Goal: Task Accomplishment & Management: Complete application form

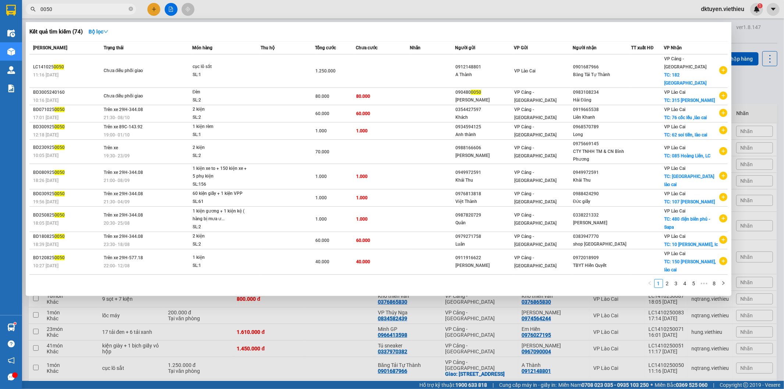
click at [506, 4] on div at bounding box center [392, 194] width 784 height 389
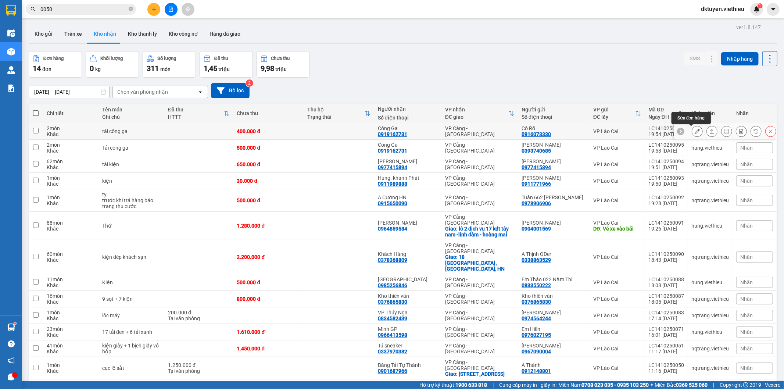
click at [695, 130] on icon at bounding box center [697, 131] width 5 height 5
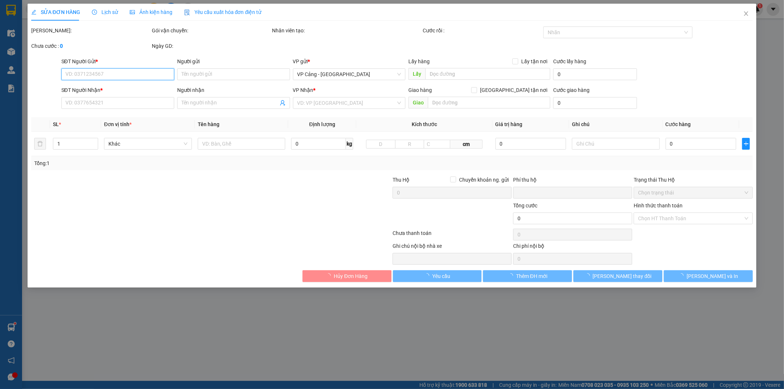
type input "0916073330"
type input "Cô Rõ"
type input "0919162731"
type input "Công Ga"
type input "0"
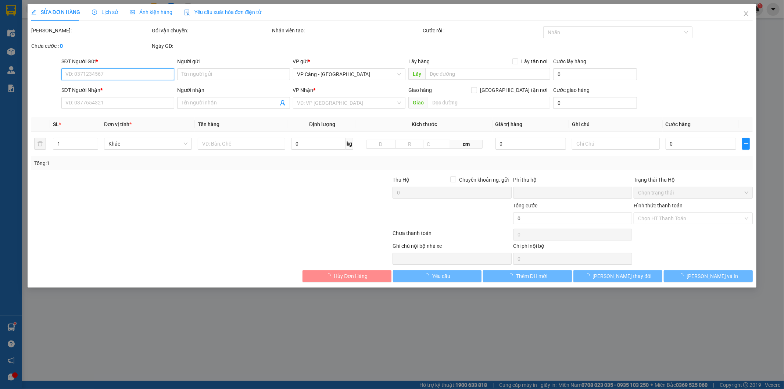
type input "400.000"
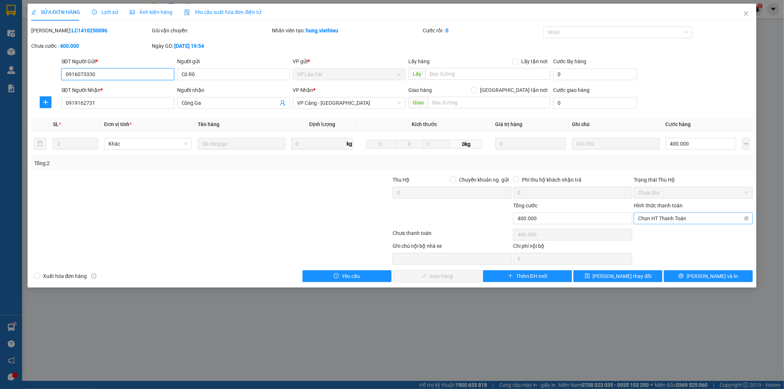
click at [680, 217] on span "Chọn HT Thanh Toán" at bounding box center [693, 218] width 110 height 11
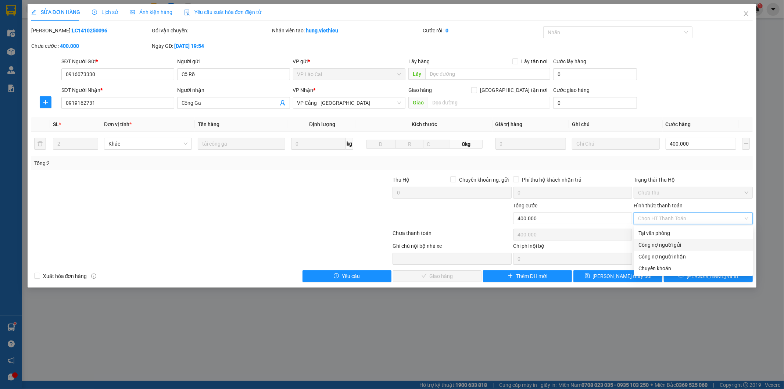
click at [681, 242] on div "Công nợ người gửi" at bounding box center [694, 245] width 110 height 8
type input "0"
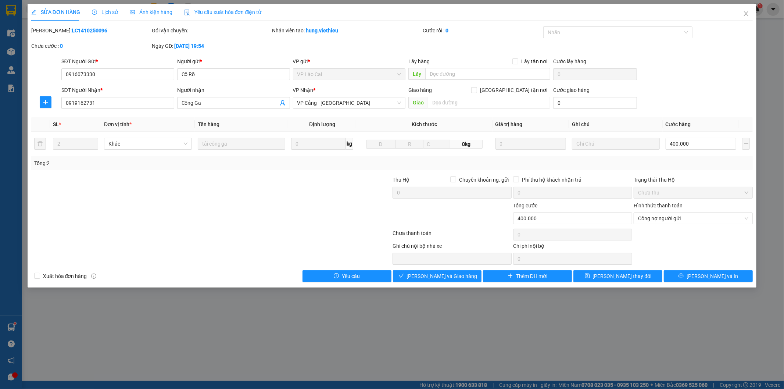
click at [468, 283] on div "SỬA ĐƠN HÀNG Lịch sử Ảnh kiện hàng Yêu cầu xuất hóa đơn điện tử Total Paid Fee …" at bounding box center [392, 146] width 729 height 284
click at [471, 276] on button "[PERSON_NAME] và Giao hàng" at bounding box center [437, 276] width 89 height 12
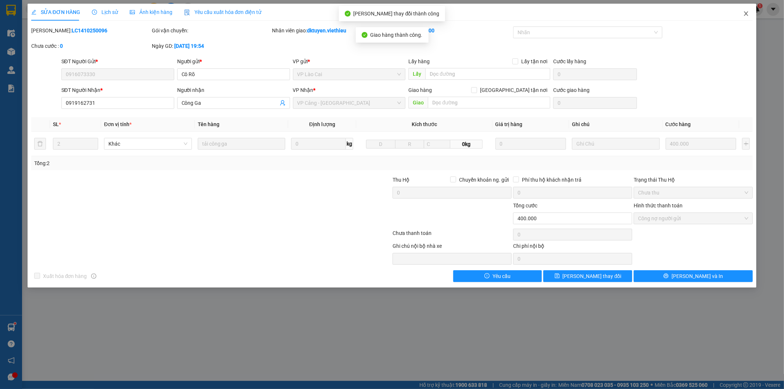
click at [745, 16] on icon "close" at bounding box center [746, 14] width 6 height 6
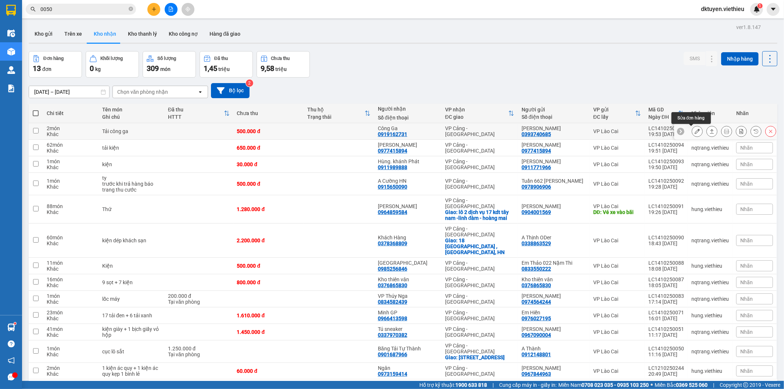
click at [695, 131] on icon at bounding box center [697, 131] width 5 height 5
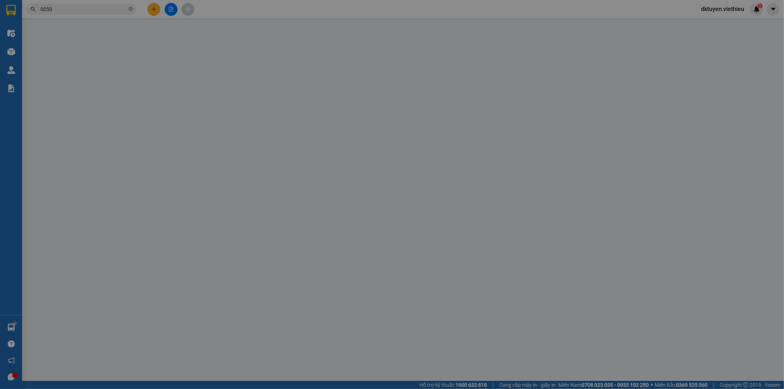
type input "0393740685"
type input "[PERSON_NAME]"
type input "0919162731"
type input "Công Ga"
type input "0"
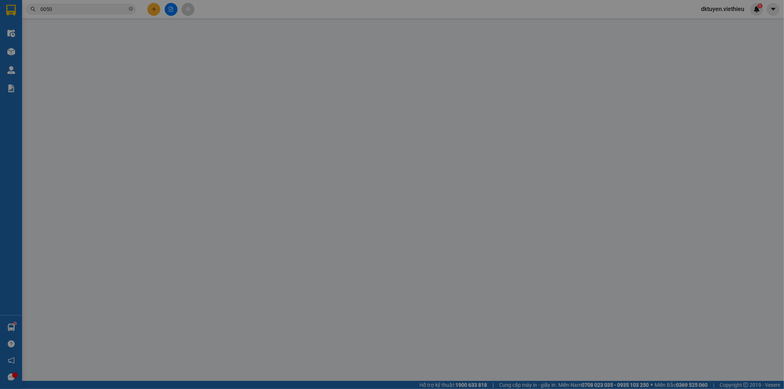
type input "500.000"
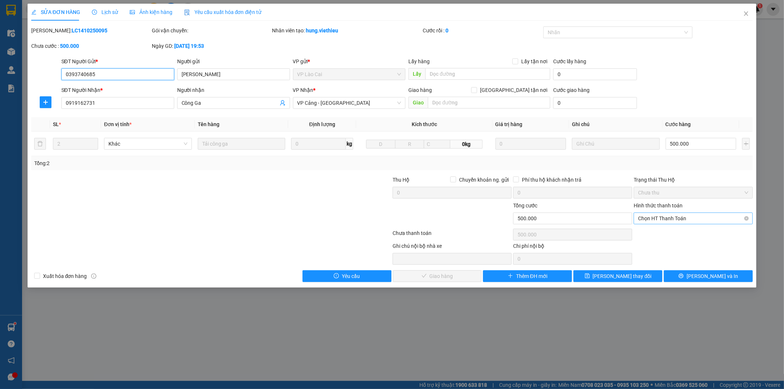
click at [664, 216] on span "Chọn HT Thanh Toán" at bounding box center [693, 218] width 110 height 11
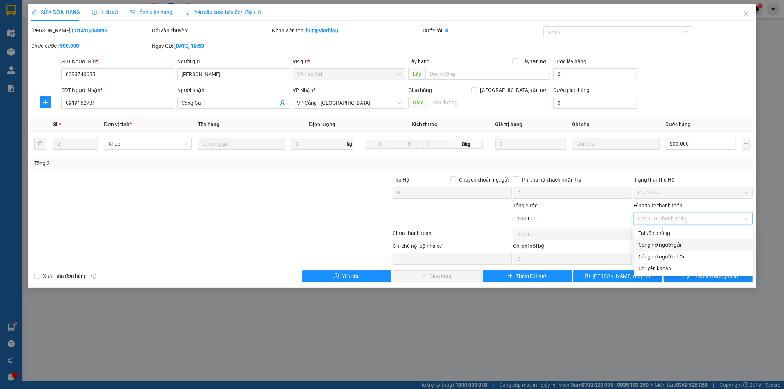
click at [657, 243] on div "Công nợ người gửi" at bounding box center [694, 245] width 110 height 8
type input "0"
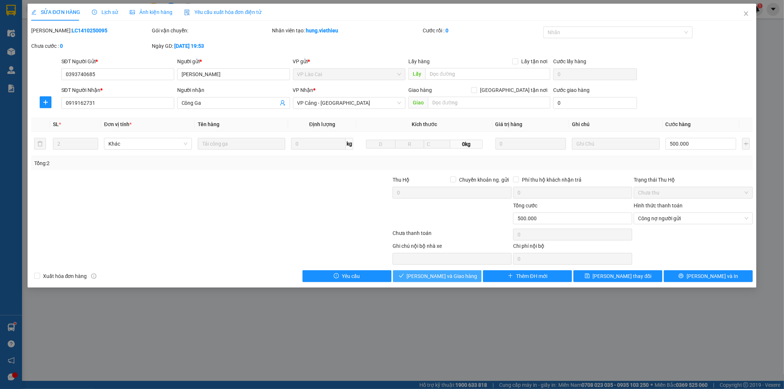
click at [457, 272] on span "[PERSON_NAME] và Giao hàng" at bounding box center [442, 276] width 71 height 8
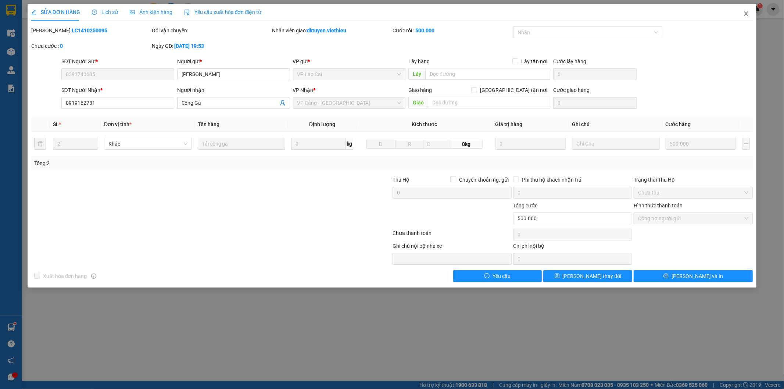
click at [747, 14] on icon "close" at bounding box center [747, 13] width 4 height 4
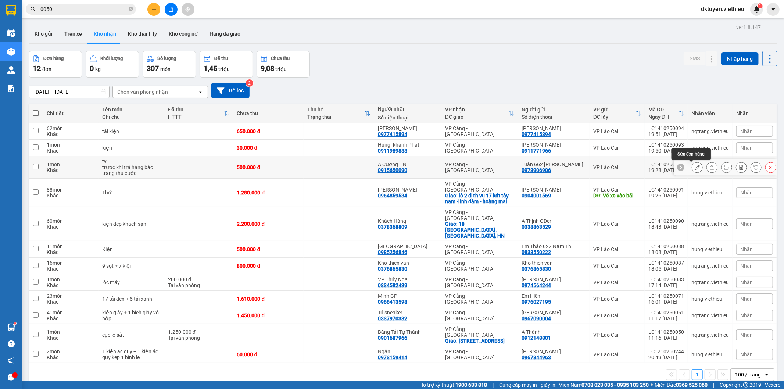
click at [695, 168] on icon at bounding box center [697, 167] width 5 height 5
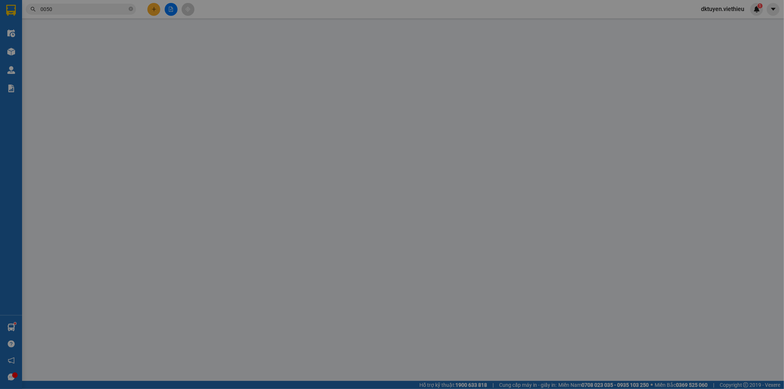
type input "0978906906"
type input "Tuấn 662 [PERSON_NAME]"
type input "0915650090"
type input "A Cường HN"
type input "0"
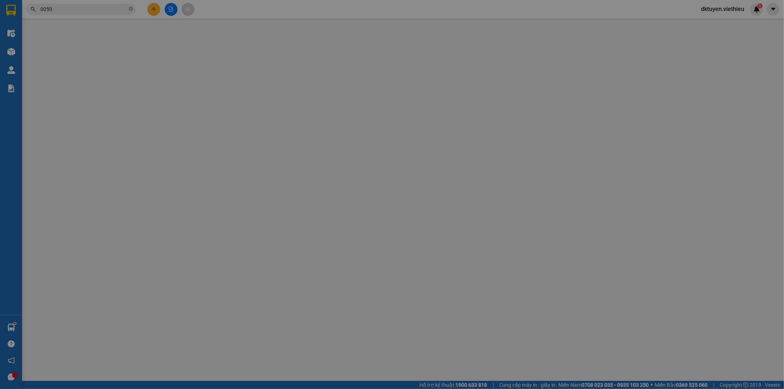
type input "500.000"
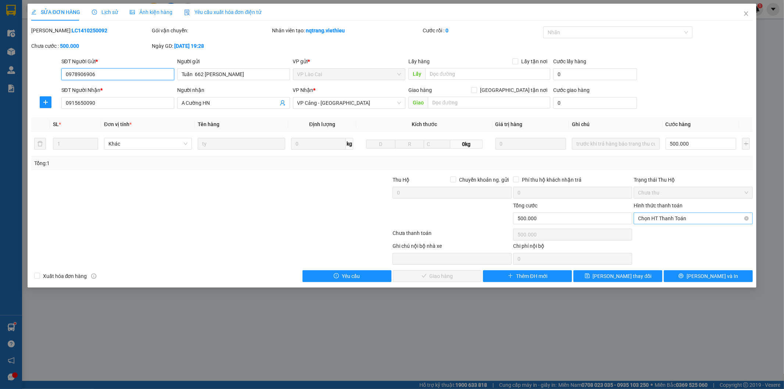
click at [683, 221] on span "Chọn HT Thanh Toán" at bounding box center [693, 218] width 110 height 11
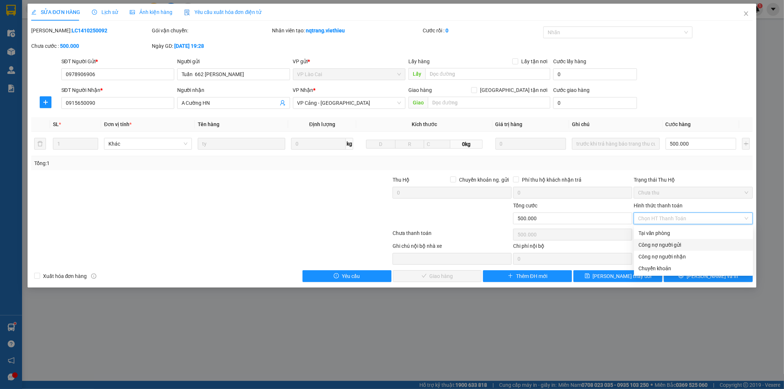
click at [668, 241] on div "Công nợ người gửi" at bounding box center [694, 245] width 110 height 8
type input "0"
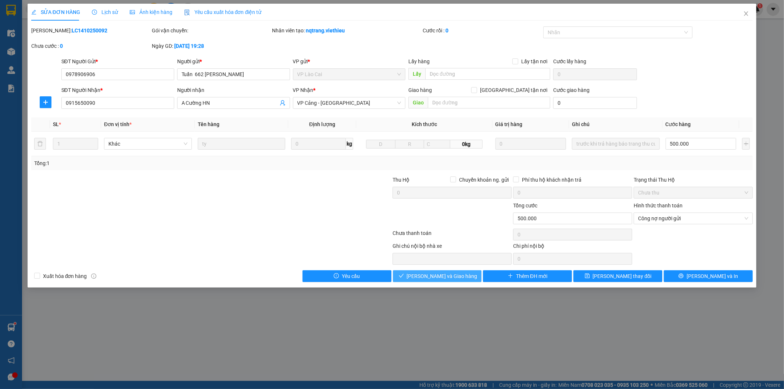
click at [470, 276] on button "[PERSON_NAME] và Giao hàng" at bounding box center [437, 276] width 89 height 12
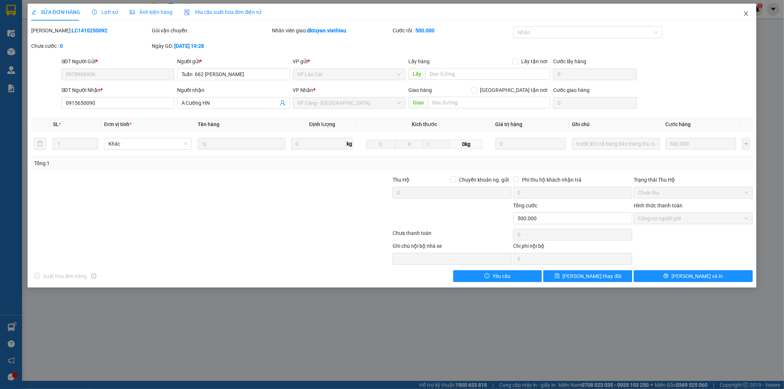
click at [749, 12] on icon "close" at bounding box center [746, 14] width 6 height 6
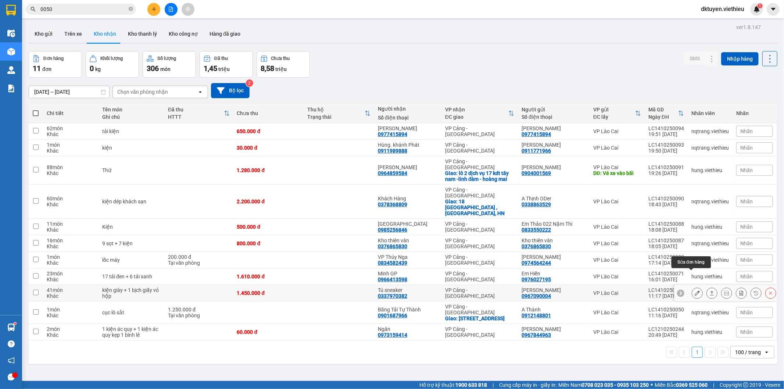
click at [695, 290] on icon at bounding box center [697, 292] width 5 height 5
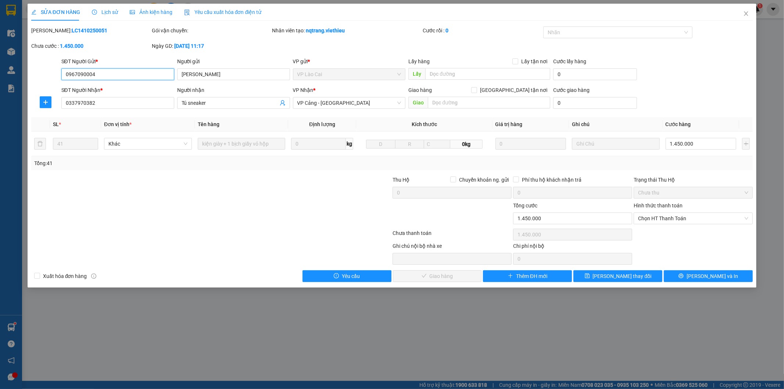
type input "0967090004"
type input "[PERSON_NAME]"
type input "0337970382"
type input "Tú sneaker"
type input "0"
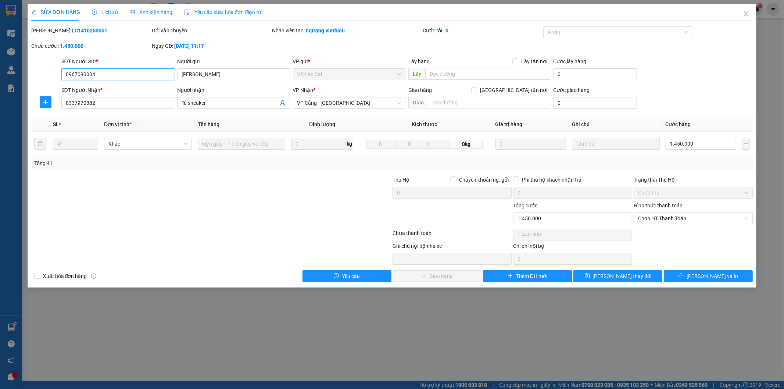
type input "1.450.000"
click at [674, 220] on span "Chọn HT Thanh Toán" at bounding box center [693, 218] width 110 height 11
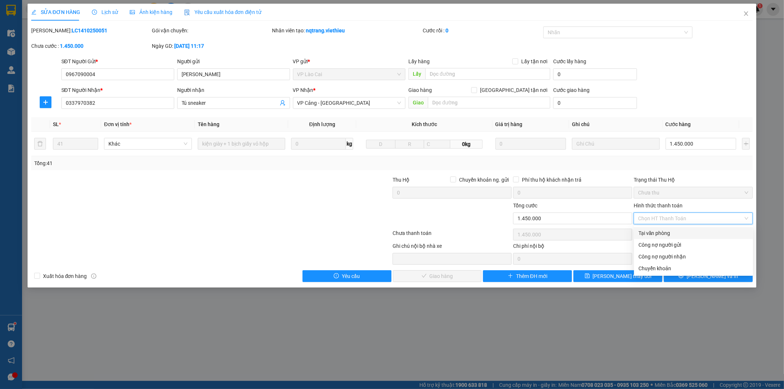
click at [666, 234] on div "Tại văn phòng" at bounding box center [694, 233] width 110 height 8
type input "0"
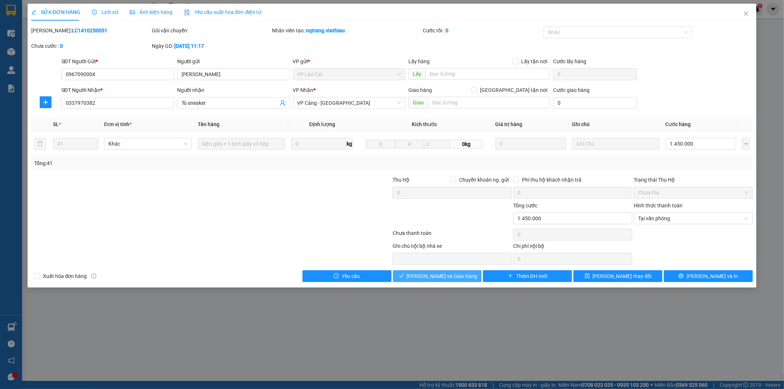
click at [466, 271] on button "[PERSON_NAME] và Giao hàng" at bounding box center [437, 276] width 89 height 12
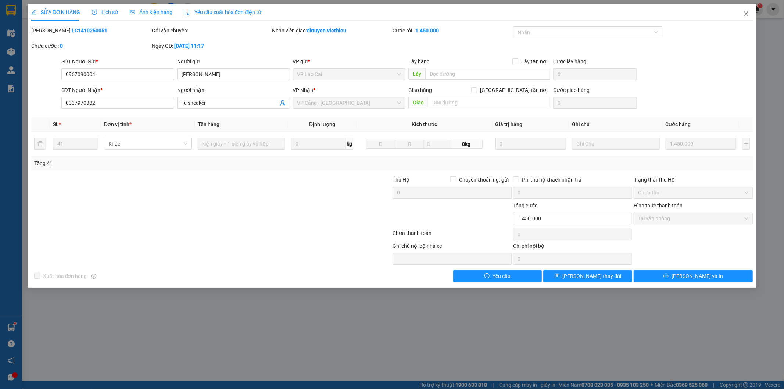
click at [743, 14] on span "Close" at bounding box center [746, 14] width 21 height 21
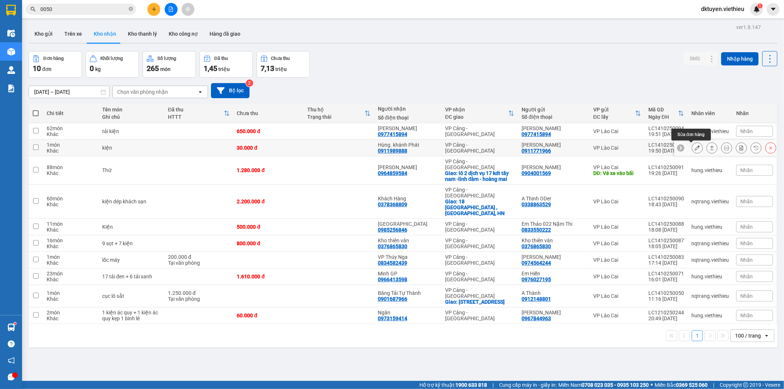
click at [695, 148] on icon at bounding box center [697, 147] width 5 height 5
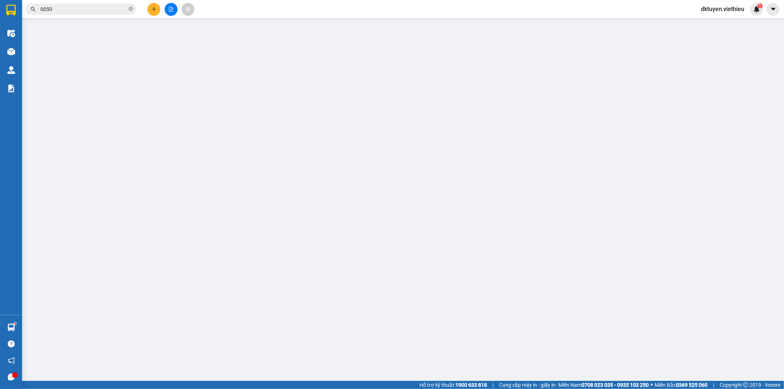
type input "0911771966"
type input "[PERSON_NAME]"
type input "0911989888"
type input "Hùng. khánh Phát"
type input "0"
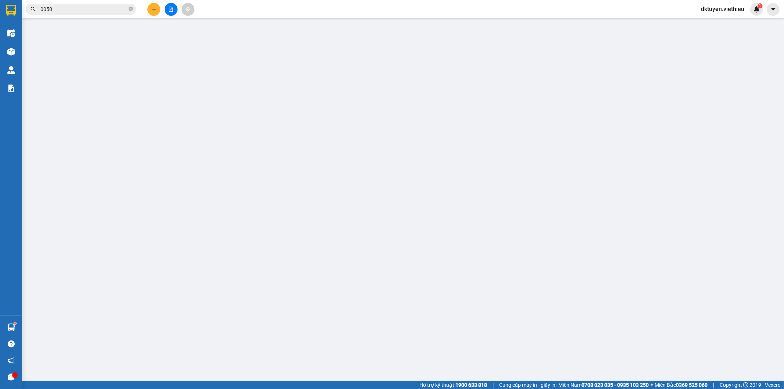
type input "30.000"
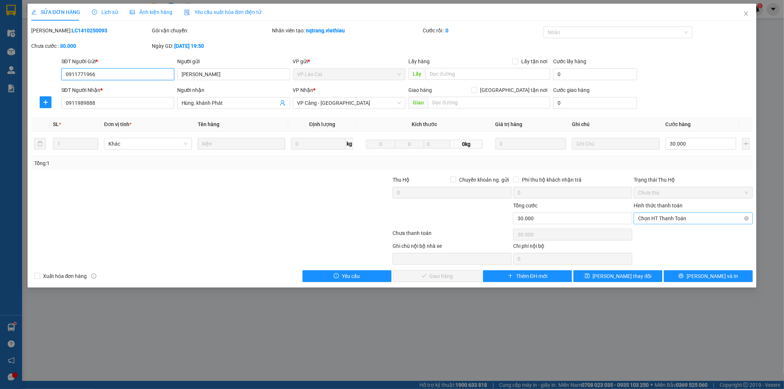
click at [699, 219] on span "Chọn HT Thanh Toán" at bounding box center [693, 218] width 110 height 11
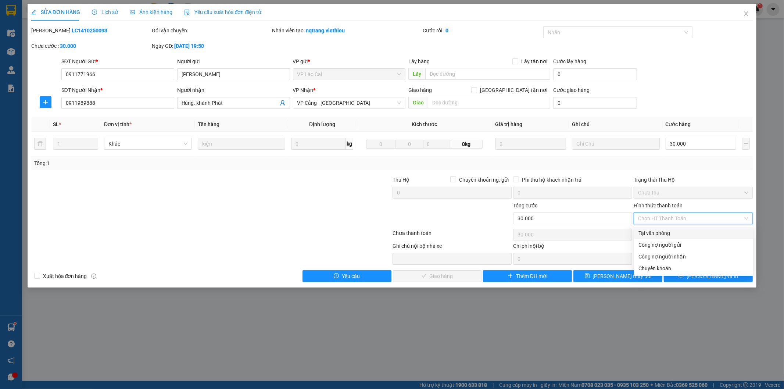
click at [681, 233] on div "Tại văn phòng" at bounding box center [694, 233] width 110 height 8
type input "0"
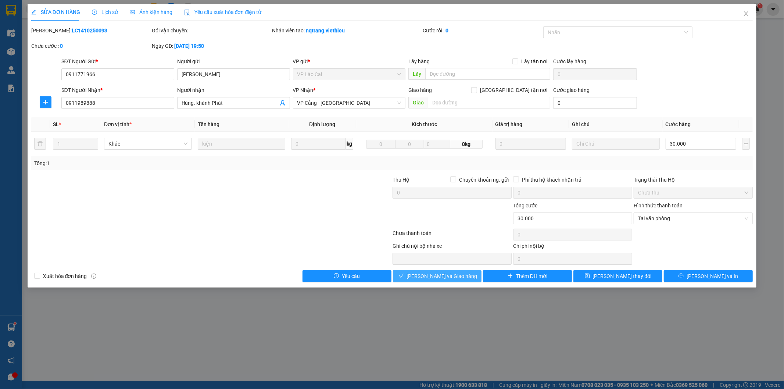
click at [454, 278] on span "[PERSON_NAME] và Giao hàng" at bounding box center [442, 276] width 71 height 8
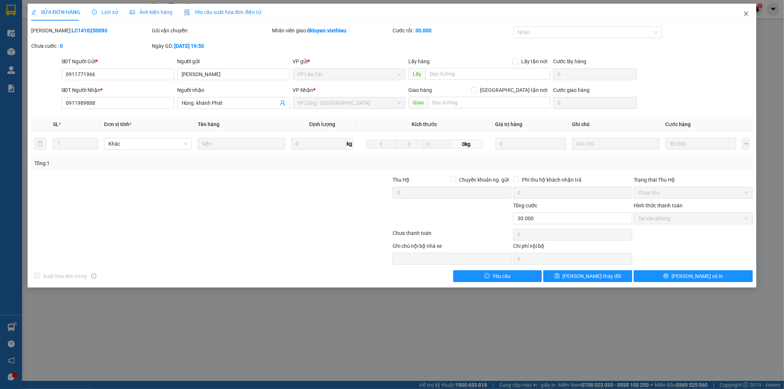
click at [744, 12] on icon "close" at bounding box center [746, 14] width 6 height 6
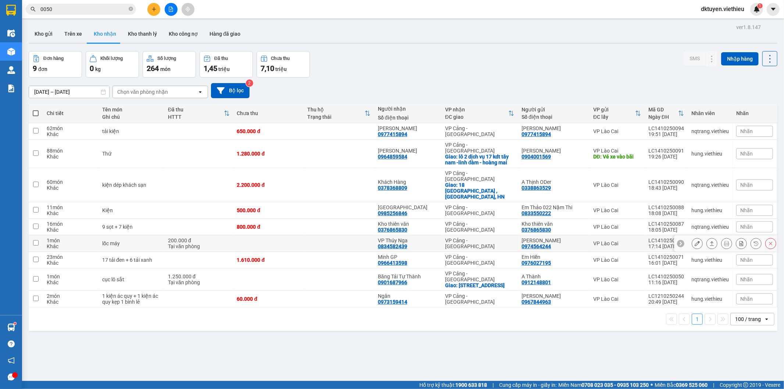
click at [695, 241] on icon at bounding box center [697, 243] width 5 height 5
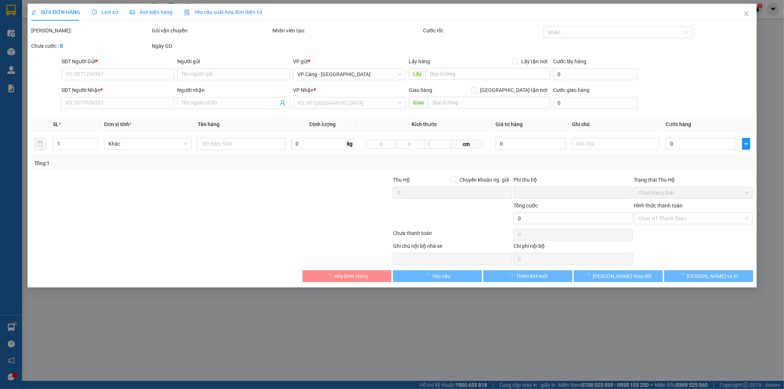
type input "0974564244"
type input "[PERSON_NAME]"
type input "0834582439"
type input "VP Thúy Nga"
type input "0"
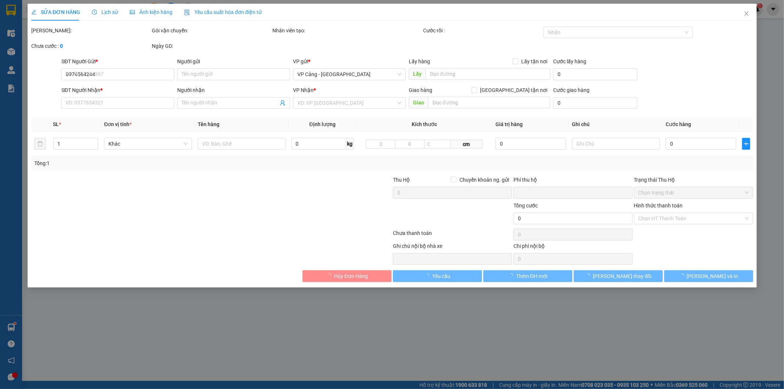
type input "200.000"
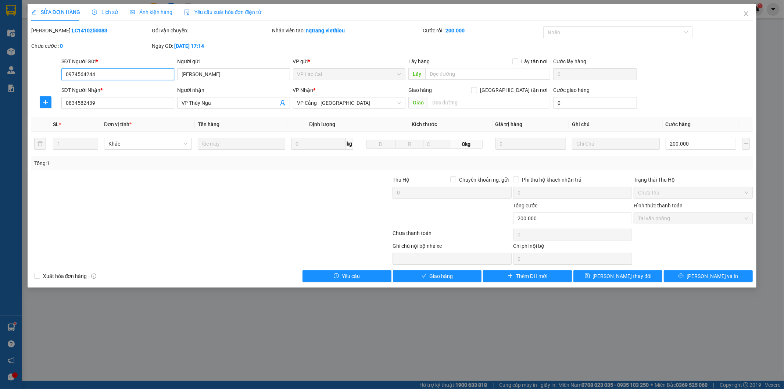
click at [693, 220] on span "Tại văn phòng" at bounding box center [693, 218] width 110 height 11
click at [467, 274] on button "Giao hàng" at bounding box center [437, 276] width 89 height 12
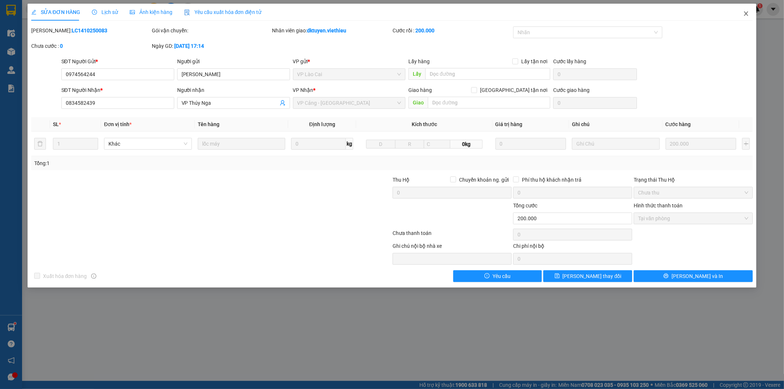
click at [747, 14] on icon "close" at bounding box center [747, 13] width 4 height 4
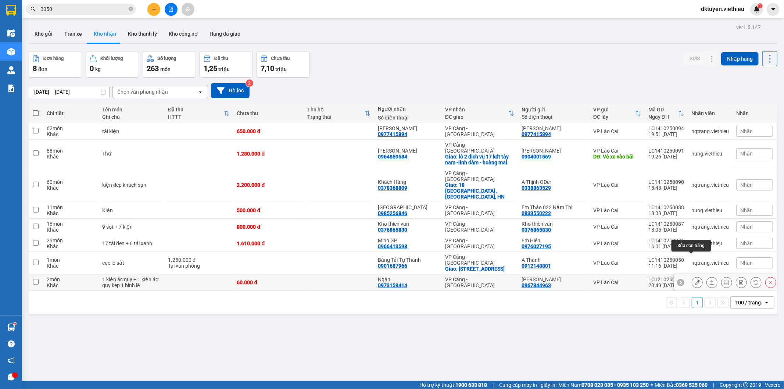
click at [694, 276] on button at bounding box center [697, 282] width 10 height 13
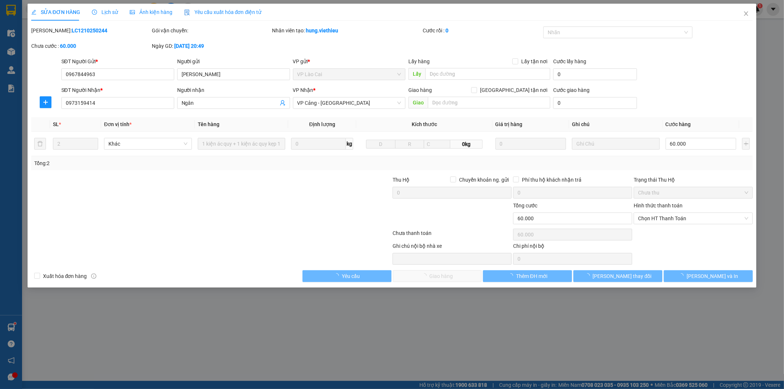
type input "0967844963"
type input "[PERSON_NAME]"
type input "0973159414"
type input "Ngân"
type input "0"
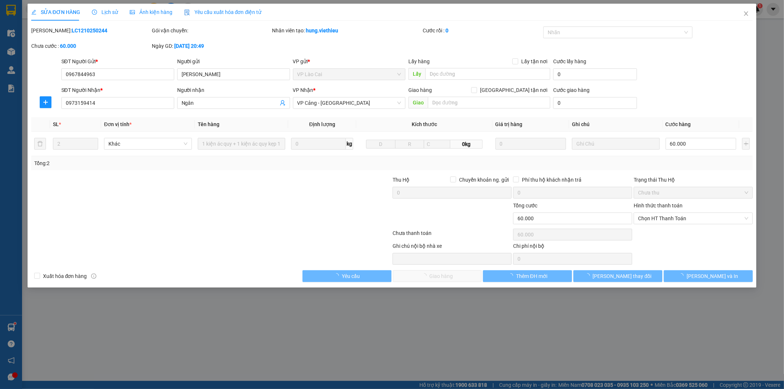
type input "60.000"
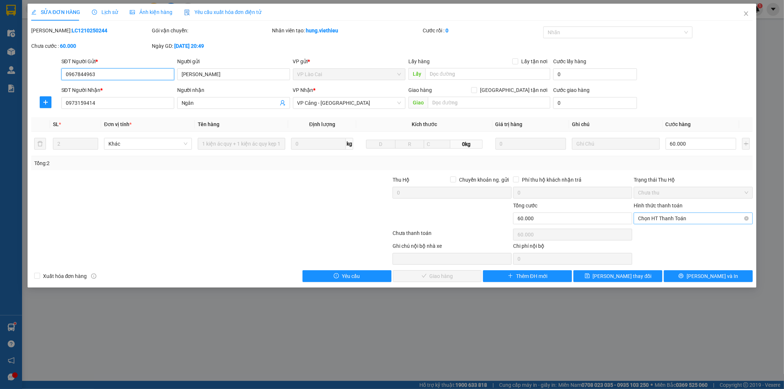
click at [664, 218] on span "Chọn HT Thanh Toán" at bounding box center [693, 218] width 110 height 11
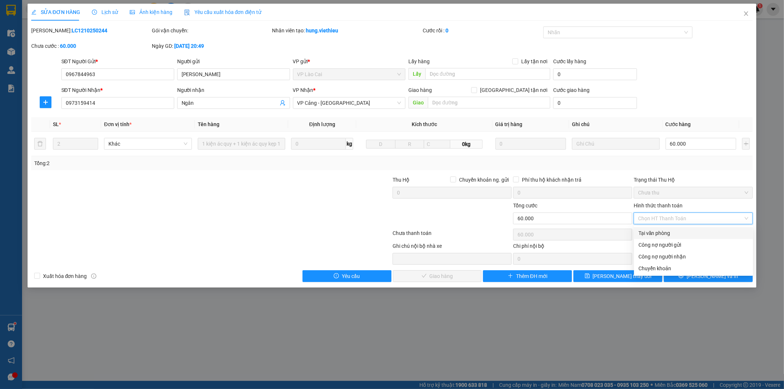
click at [664, 231] on div "Tại văn phòng" at bounding box center [694, 233] width 110 height 8
type input "0"
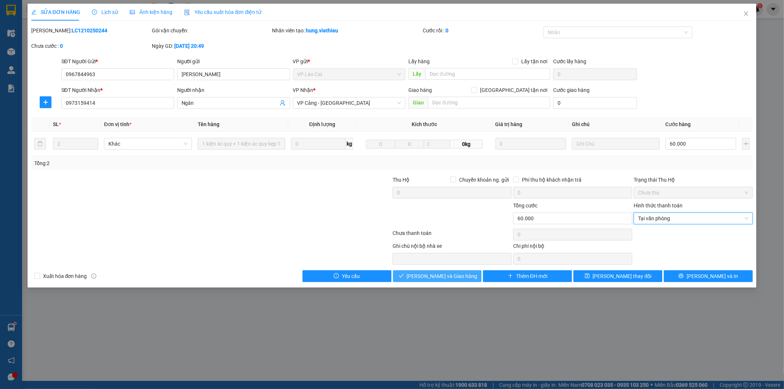
click at [475, 275] on button "[PERSON_NAME] và Giao hàng" at bounding box center [437, 276] width 89 height 12
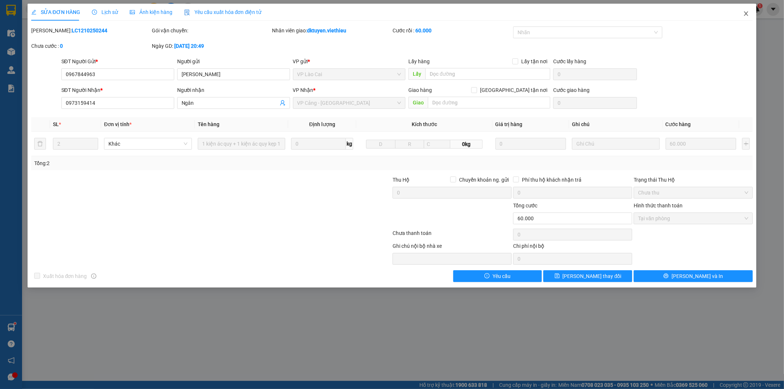
click at [745, 15] on icon "close" at bounding box center [746, 14] width 6 height 6
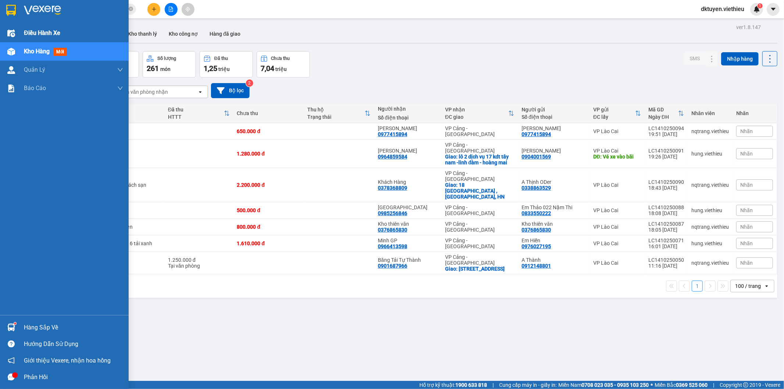
click at [33, 32] on span "Điều hành xe" at bounding box center [42, 32] width 36 height 9
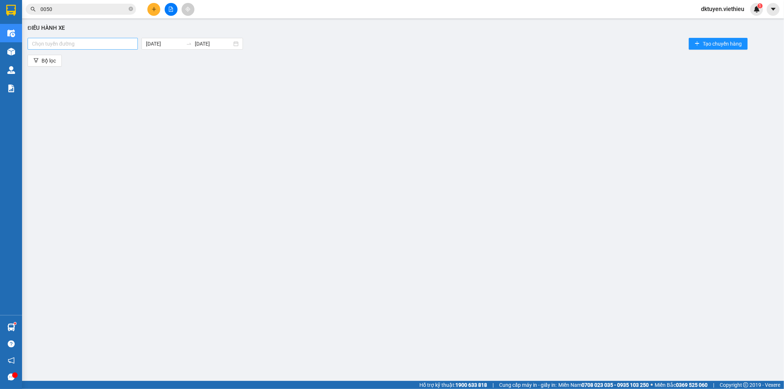
click at [104, 47] on div at bounding box center [82, 43] width 107 height 9
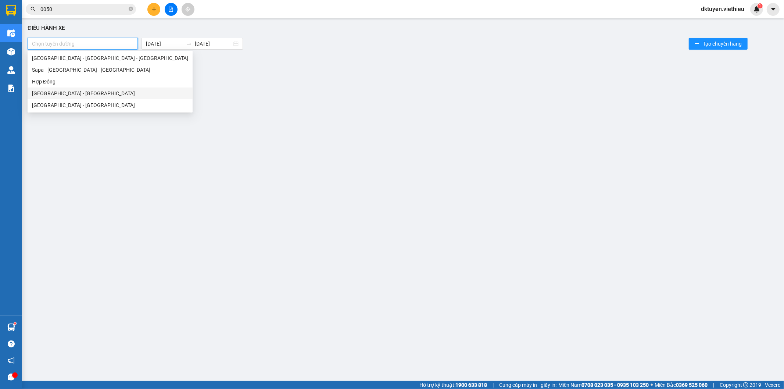
click at [58, 96] on div "[GEOGRAPHIC_DATA] - [GEOGRAPHIC_DATA]" at bounding box center [110, 93] width 156 height 8
click at [58, 96] on div "[GEOGRAPHIC_DATA] - [GEOGRAPHIC_DATA]" at bounding box center [107, 93] width 151 height 8
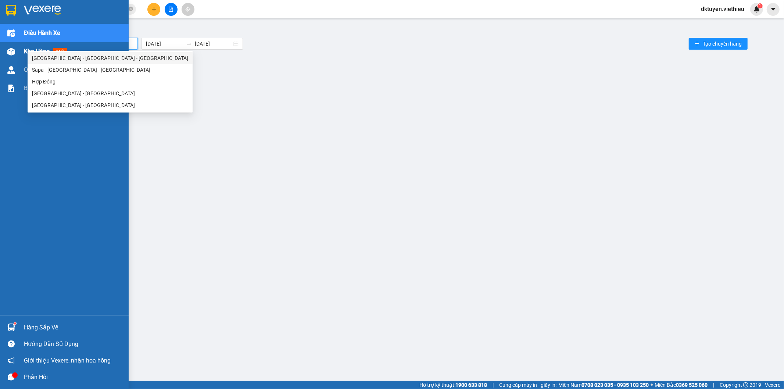
click at [16, 53] on div at bounding box center [11, 51] width 13 height 13
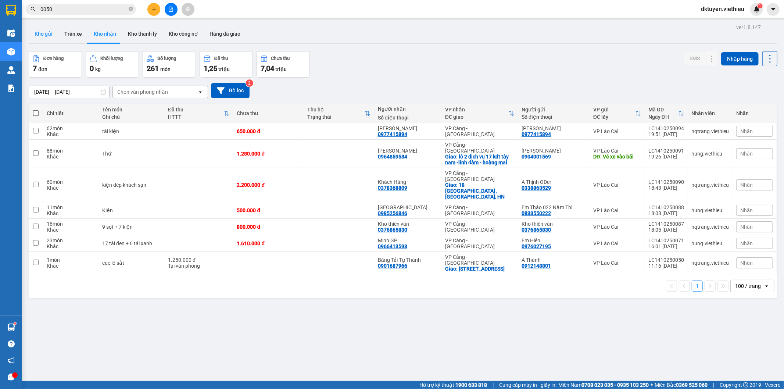
click at [39, 32] on button "Kho gửi" at bounding box center [44, 34] width 30 height 18
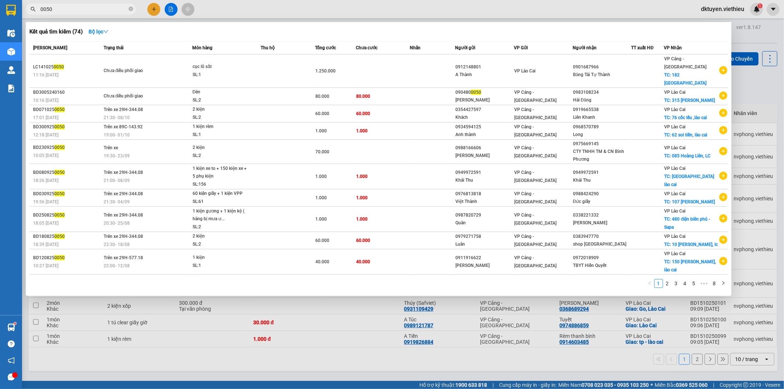
click at [157, 8] on div at bounding box center [392, 194] width 784 height 389
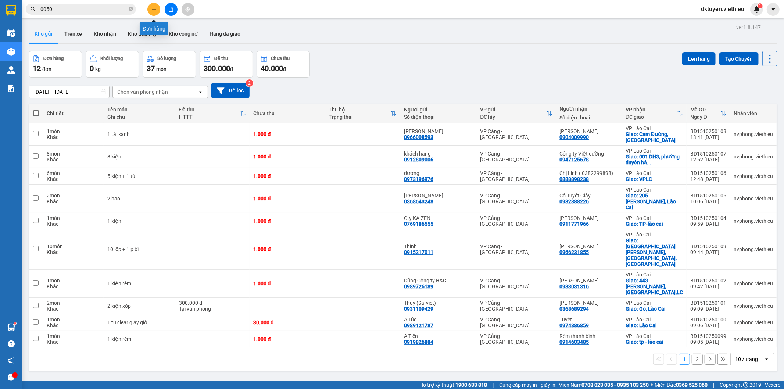
click at [154, 8] on icon "plus" at bounding box center [153, 9] width 5 height 5
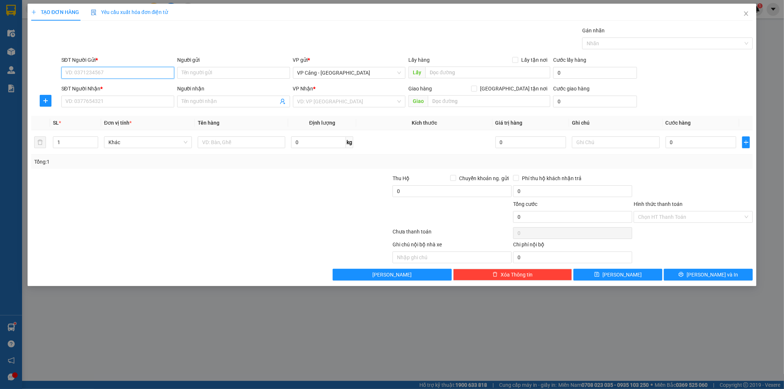
click at [150, 74] on input "SĐT Người Gửi *" at bounding box center [117, 73] width 113 height 12
type input "0335990128"
click at [107, 83] on div "0335990128 - Nam- Hồng Vận" at bounding box center [118, 87] width 104 height 8
type input "[PERSON_NAME]"
type input "0335990128"
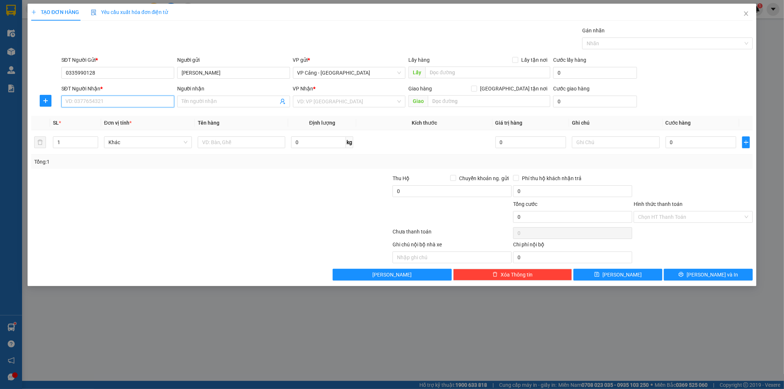
click at [103, 99] on input "SĐT Người Nhận *" at bounding box center [117, 102] width 113 height 12
type input "0964355943"
click at [159, 117] on div "0964355943 - [PERSON_NAME]" at bounding box center [118, 116] width 104 height 8
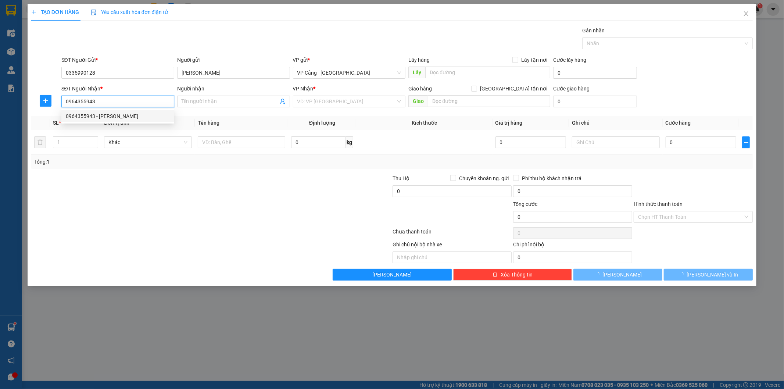
type input "[PERSON_NAME]"
checkbox input "true"
type input "Kho vận [GEOGRAPHIC_DATA], Khu liên hợp công nghiệp DV đô thị [GEOGRAPHIC_DATA]…"
type input "750.000"
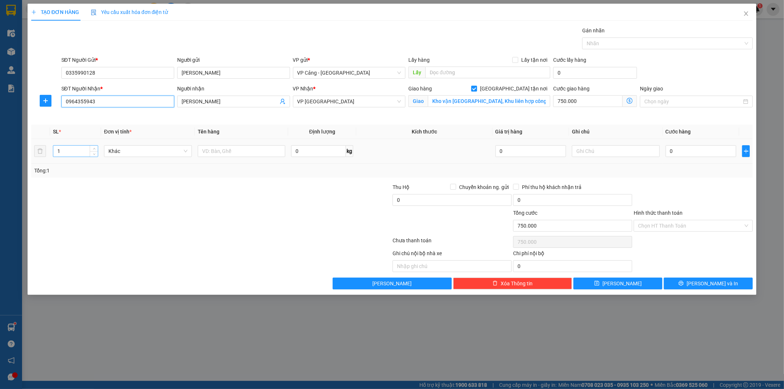
type input "0964355943"
click at [74, 151] on input "1" at bounding box center [75, 151] width 44 height 11
type input "50"
click at [242, 150] on input "text" at bounding box center [242, 151] width 88 height 12
type input "50 kiện tải vàng mã HZM-PYC"
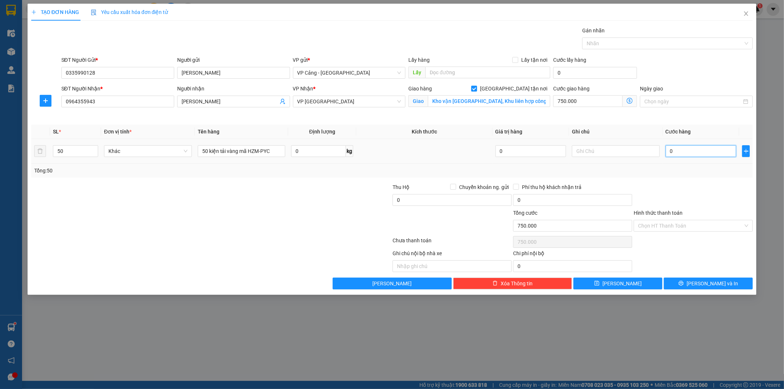
click at [679, 150] on input "0" at bounding box center [701, 151] width 71 height 12
type input "1"
type input "750.001"
type input "1.000"
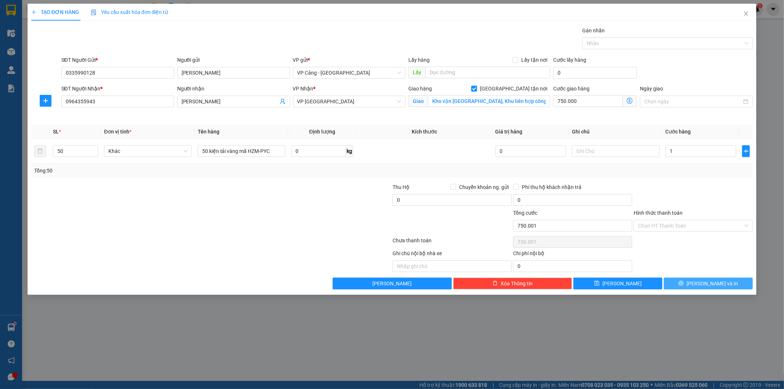
type input "751.000"
click at [673, 282] on button "[PERSON_NAME] và In" at bounding box center [708, 284] width 89 height 12
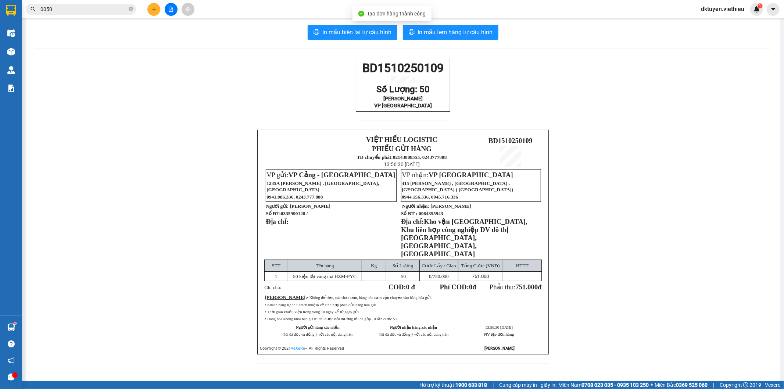
scroll to position [7, 0]
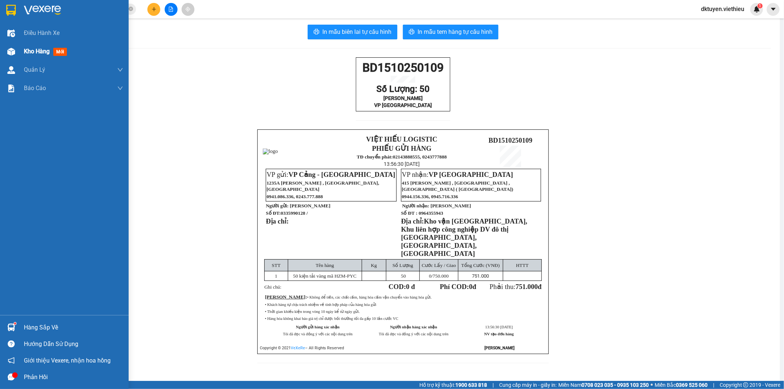
click at [20, 50] on div "Kho hàng mới" at bounding box center [64, 51] width 129 height 18
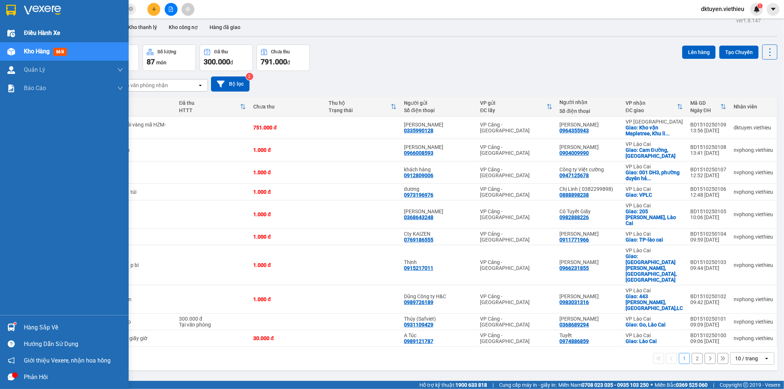
click at [41, 31] on span "Điều hành xe" at bounding box center [42, 32] width 36 height 9
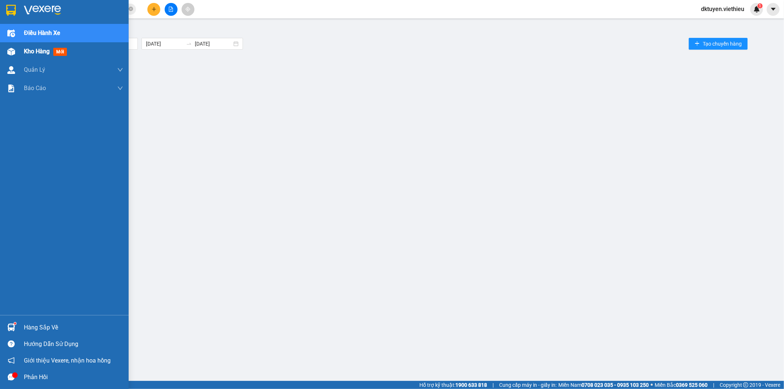
click at [53, 53] on div "Kho hàng mới" at bounding box center [47, 51] width 46 height 9
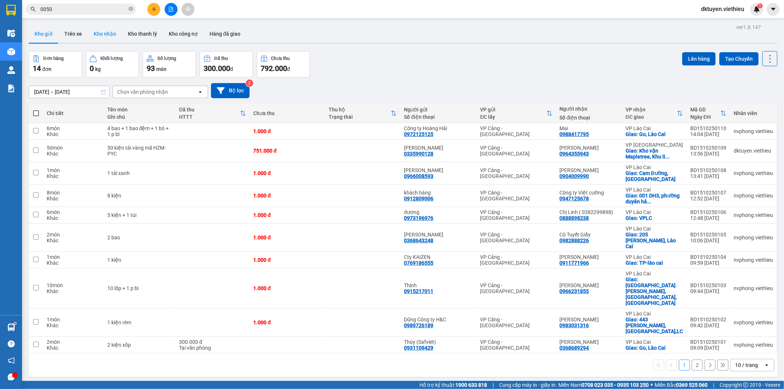
click at [107, 32] on button "Kho nhận" at bounding box center [105, 34] width 34 height 18
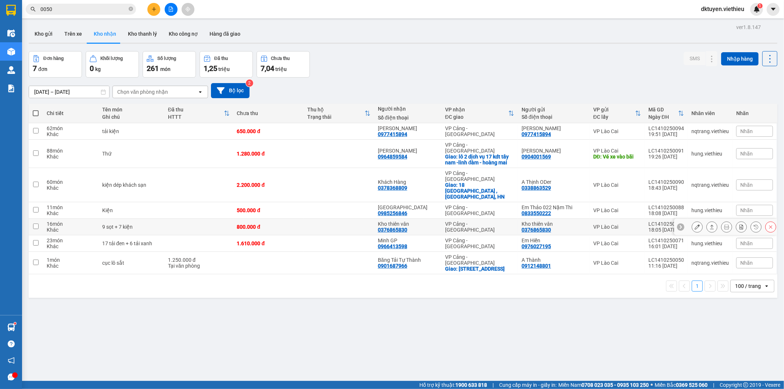
click at [724, 224] on icon at bounding box center [726, 226] width 5 height 5
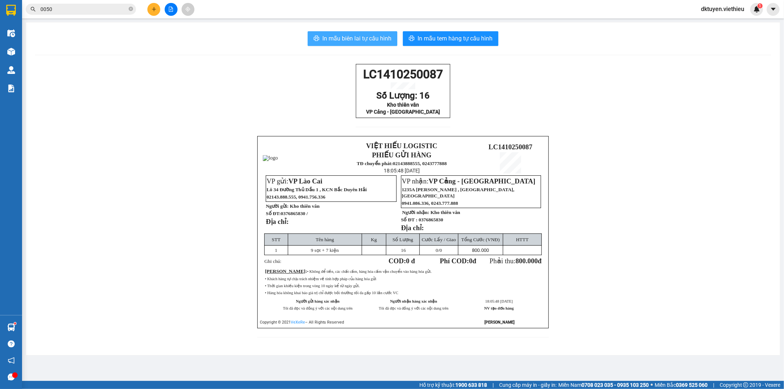
click at [353, 38] on span "In mẫu biên lai tự cấu hình" at bounding box center [356, 38] width 69 height 9
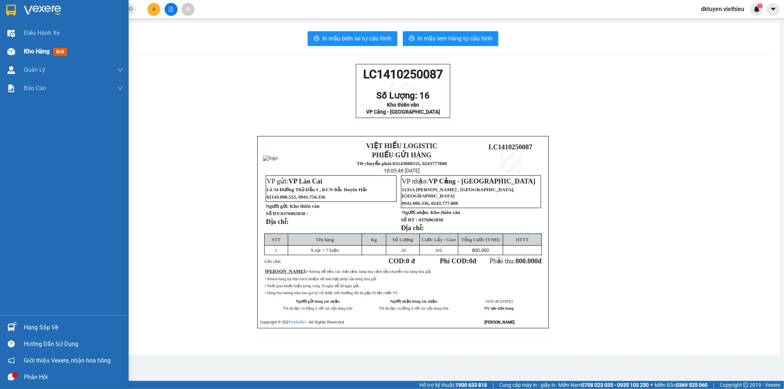
click at [60, 52] on span "mới" at bounding box center [60, 52] width 14 height 8
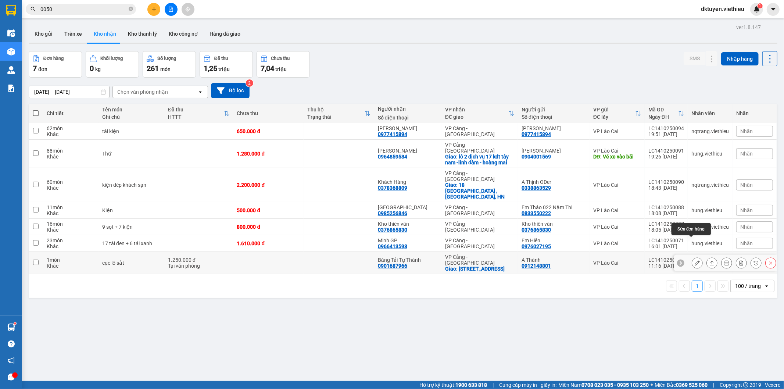
click at [695, 260] on icon at bounding box center [697, 262] width 5 height 5
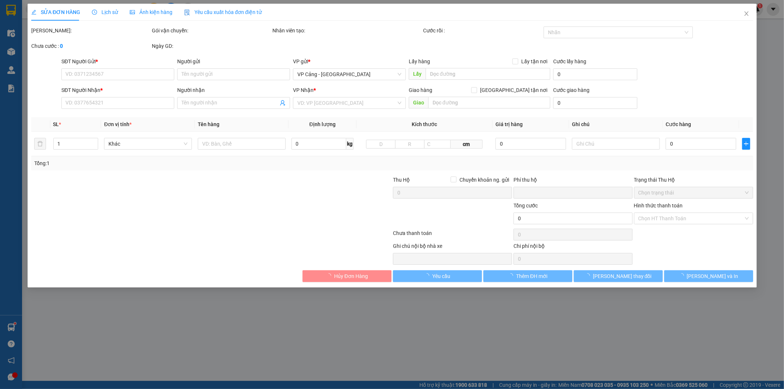
type input "0912148801"
type input "A Thành"
type input "0901687966"
type input "Băng Tải Tự Thành"
checkbox input "true"
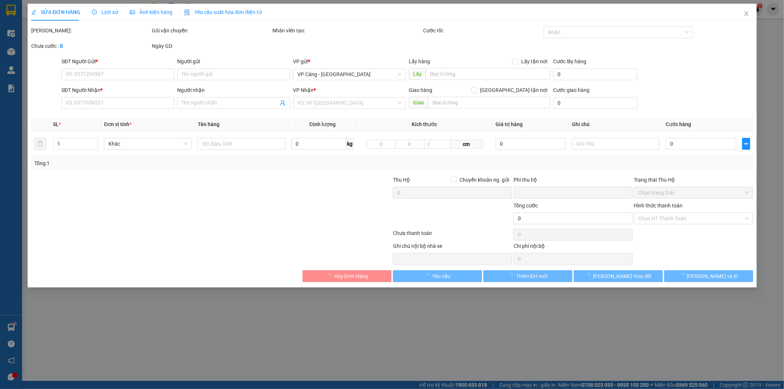
type input "182 [GEOGRAPHIC_DATA]"
type input "0"
type input "1.250.000"
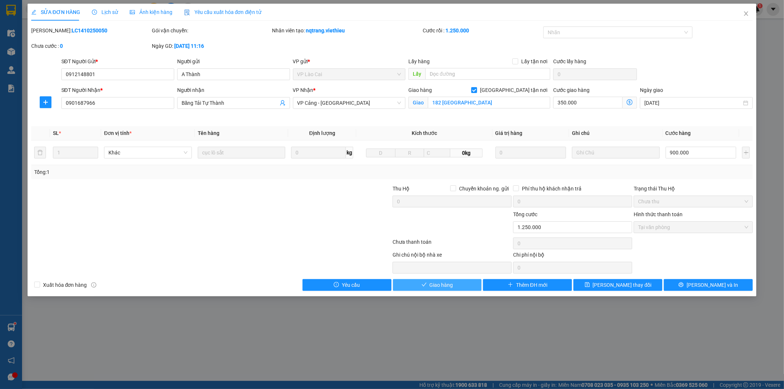
click at [449, 285] on span "Giao hàng" at bounding box center [442, 285] width 24 height 8
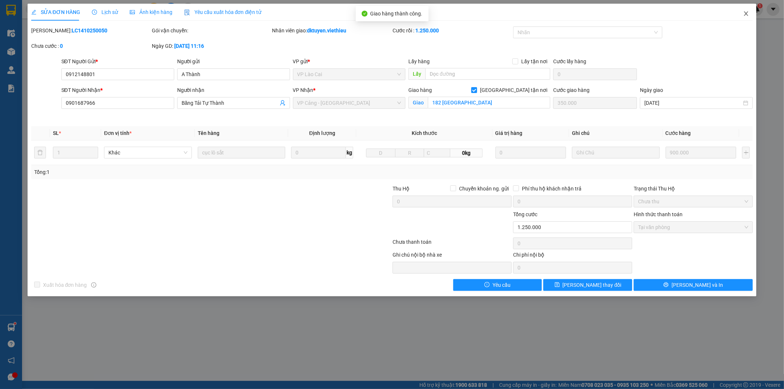
click at [748, 12] on icon "close" at bounding box center [746, 14] width 6 height 6
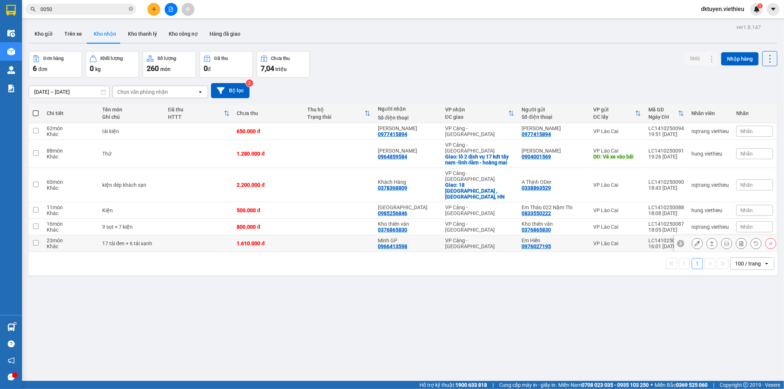
click at [685, 235] on div at bounding box center [725, 243] width 103 height 17
click at [692, 237] on button at bounding box center [697, 243] width 10 height 13
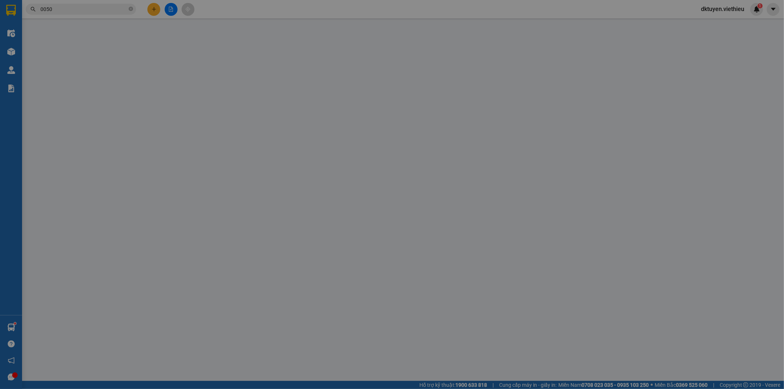
type input "0976027195"
type input "Em Hiền"
type input "0966413598"
type input "Minh GP"
type input "0"
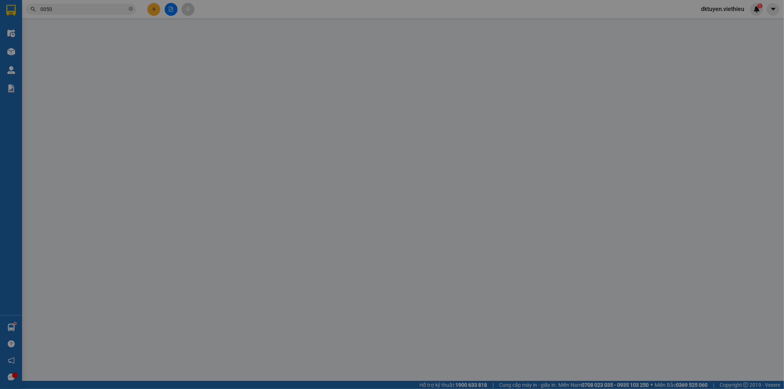
type input "1.610.000"
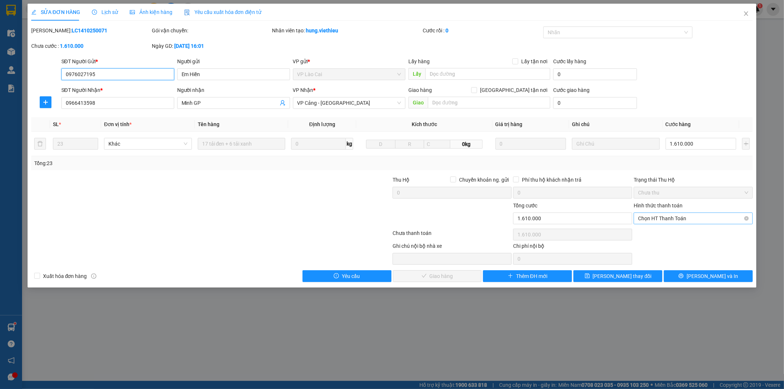
click at [688, 221] on span "Chọn HT Thanh Toán" at bounding box center [693, 218] width 110 height 11
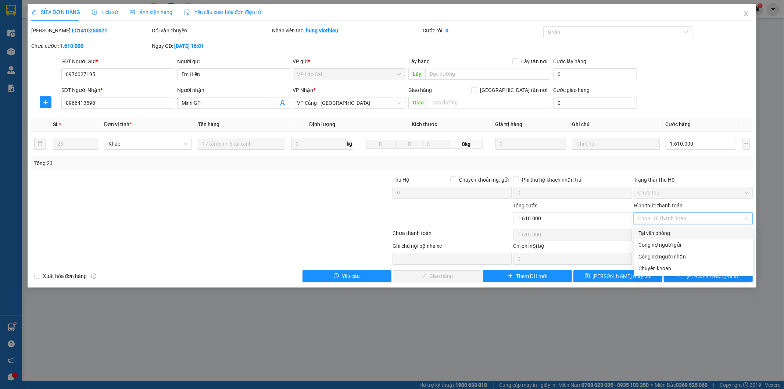
click at [671, 236] on div "Tại văn phòng" at bounding box center [694, 233] width 110 height 8
type input "0"
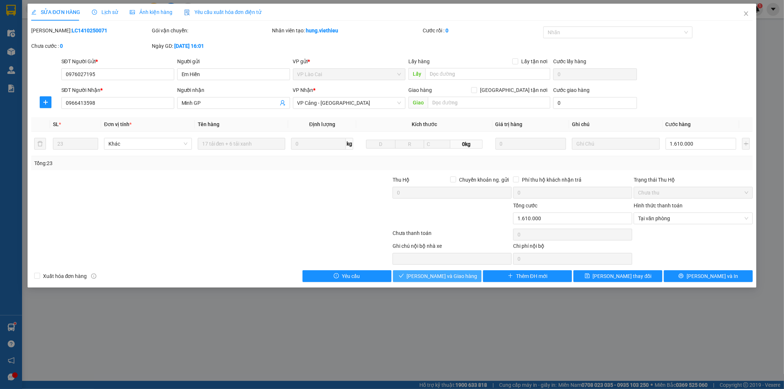
click at [463, 275] on button "[PERSON_NAME] và Giao hàng" at bounding box center [437, 276] width 89 height 12
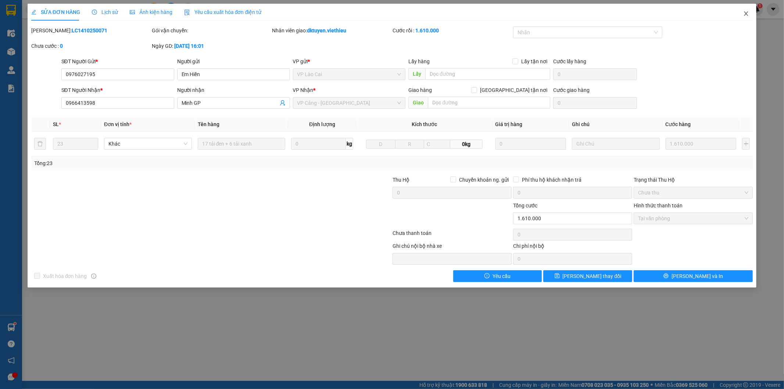
click at [751, 13] on span "Close" at bounding box center [746, 14] width 21 height 21
click at [750, 14] on div "dktuyen.viethieu 1" at bounding box center [729, 9] width 68 height 13
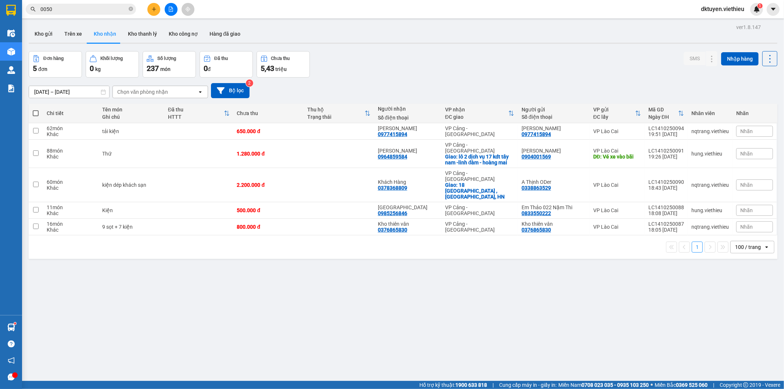
click at [427, 275] on div "ver 1.8.147 Kho gửi Trên xe Kho nhận Kho thanh lý Kho công nợ Hàng đã giao Đơn …" at bounding box center [403, 216] width 755 height 389
